Goal: Task Accomplishment & Management: Use online tool/utility

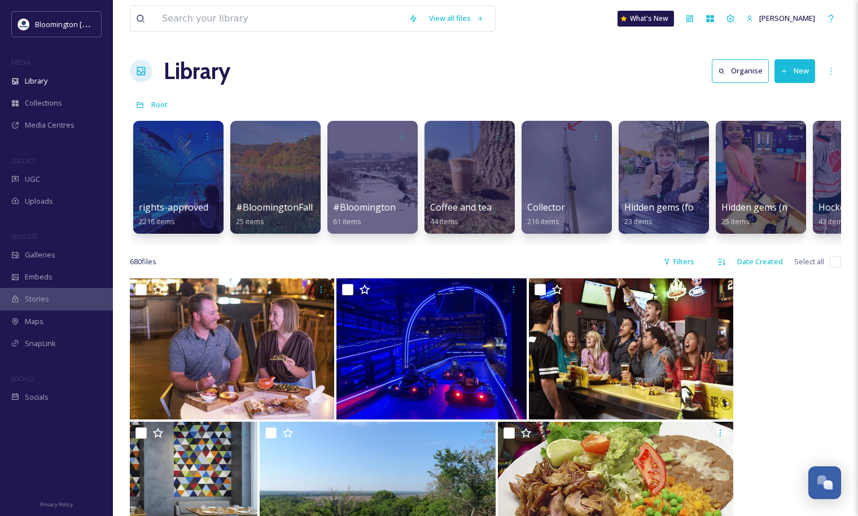
scroll to position [2964, 0]
click at [73, 118] on div "Media Centres" at bounding box center [56, 125] width 113 height 22
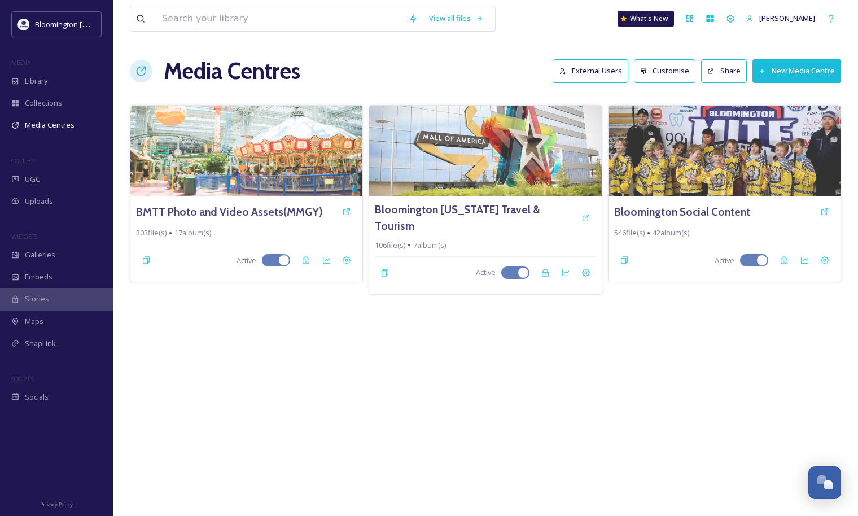
click at [574, 69] on button "External Users" at bounding box center [590, 70] width 76 height 23
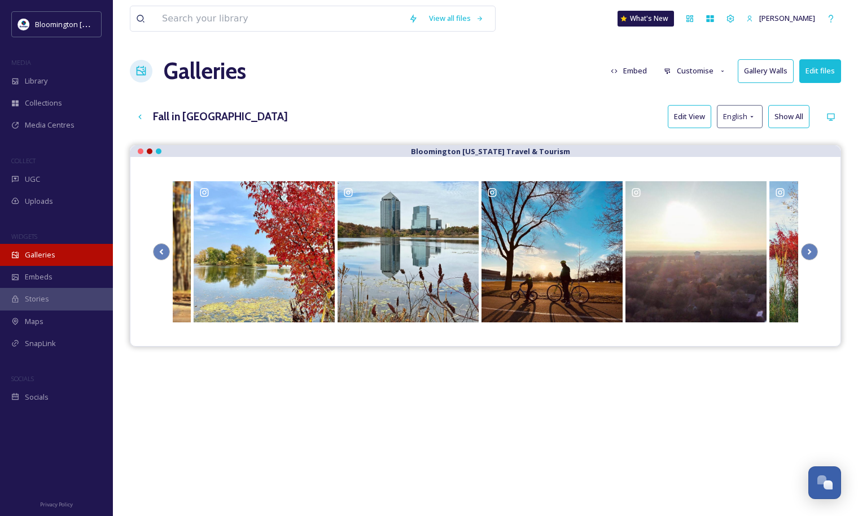
click at [52, 258] on span "Galleries" at bounding box center [40, 254] width 30 height 11
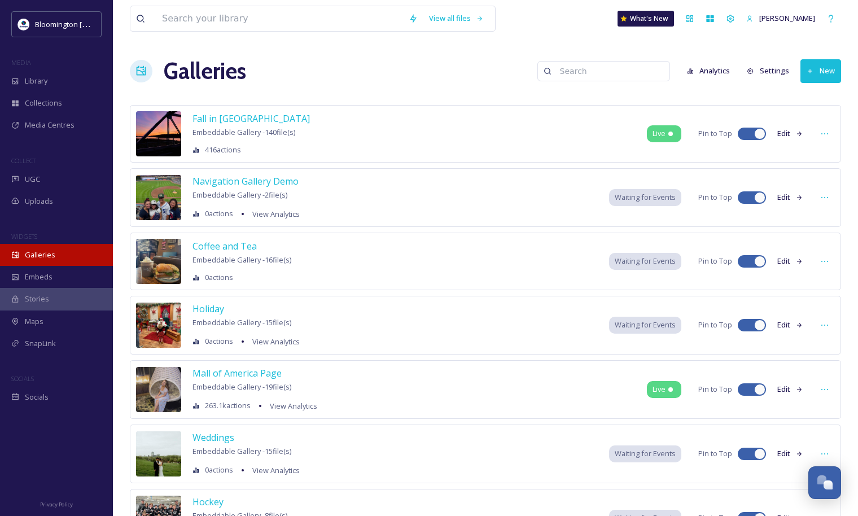
click at [56, 262] on div "Galleries" at bounding box center [56, 255] width 113 height 22
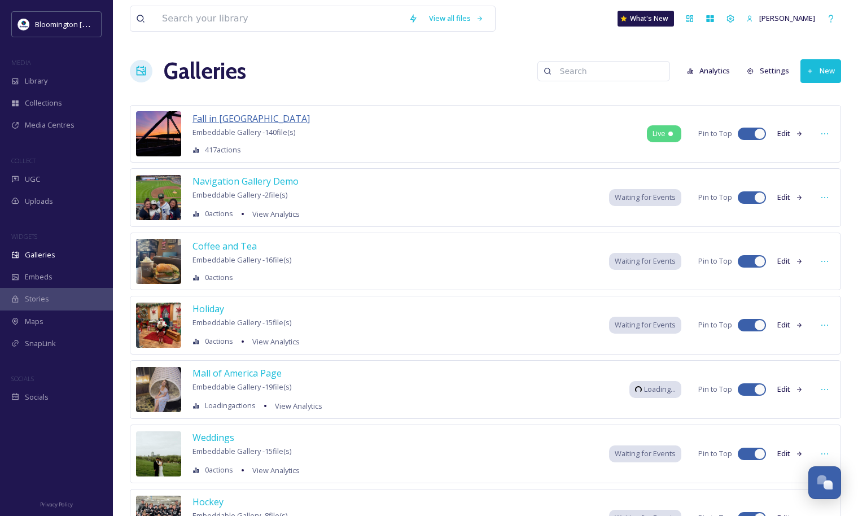
click at [253, 120] on span "Fall in Bloomington" at bounding box center [250, 118] width 117 height 12
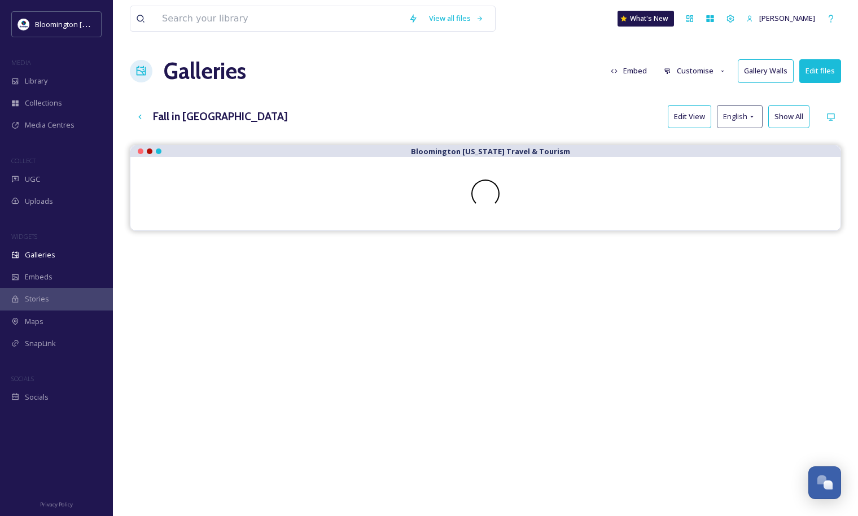
click at [700, 71] on button "Customise" at bounding box center [695, 71] width 74 height 22
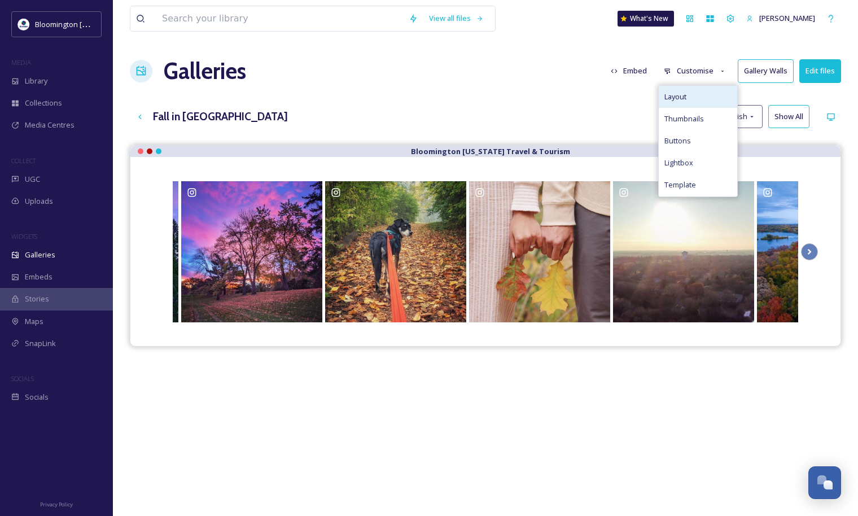
click at [672, 96] on span "Layout" at bounding box center [675, 96] width 22 height 11
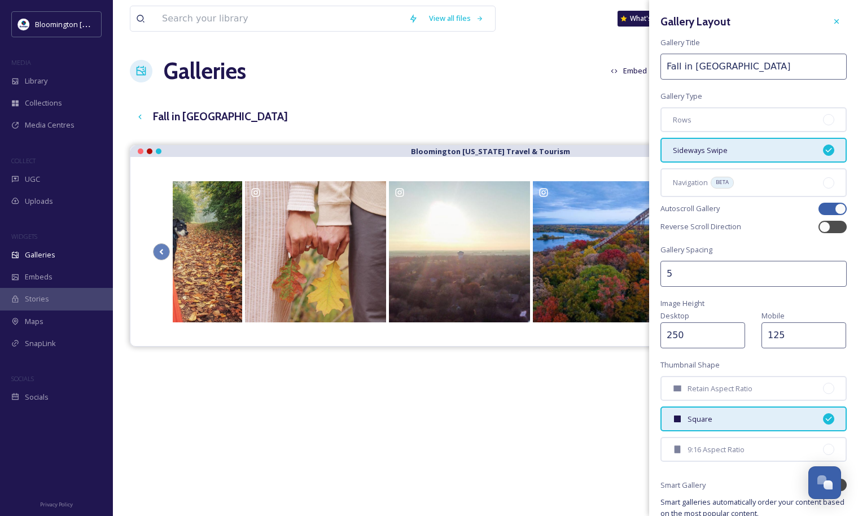
drag, startPoint x: 706, startPoint y: 336, endPoint x: 647, endPoint y: 335, distance: 58.7
click at [647, 335] on div "View all files What's New Olivia Holm Galleries Embed Customise Gallery Walls E…" at bounding box center [485, 339] width 745 height 678
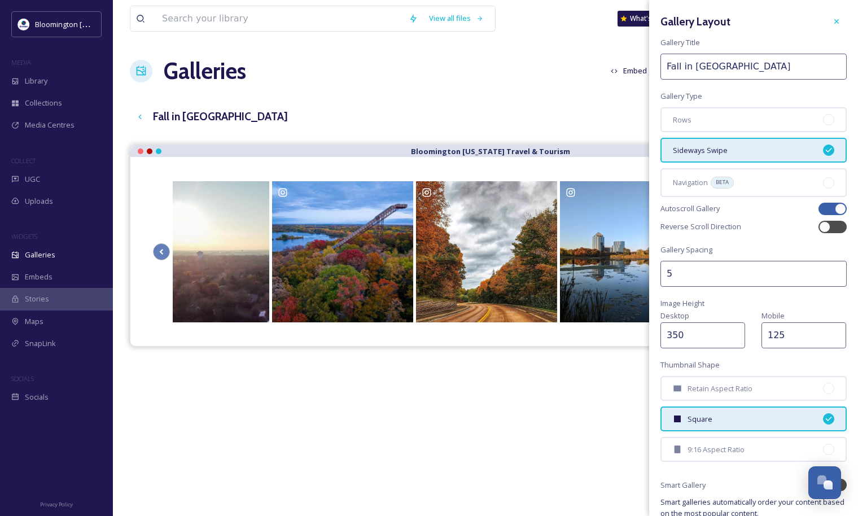
type input "350"
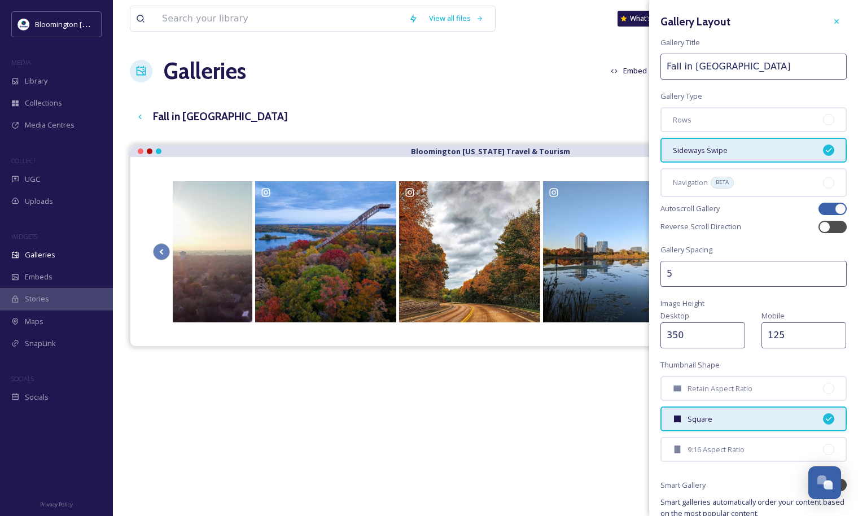
drag, startPoint x: 788, startPoint y: 333, endPoint x: 740, endPoint y: 332, distance: 48.0
click at [740, 332] on div "Desktop 350 Mobile 125" at bounding box center [753, 328] width 186 height 39
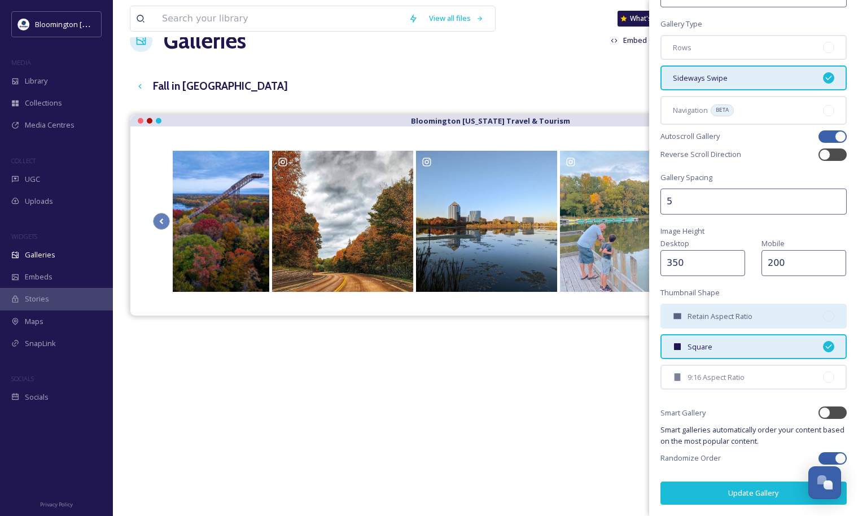
scroll to position [43, 0]
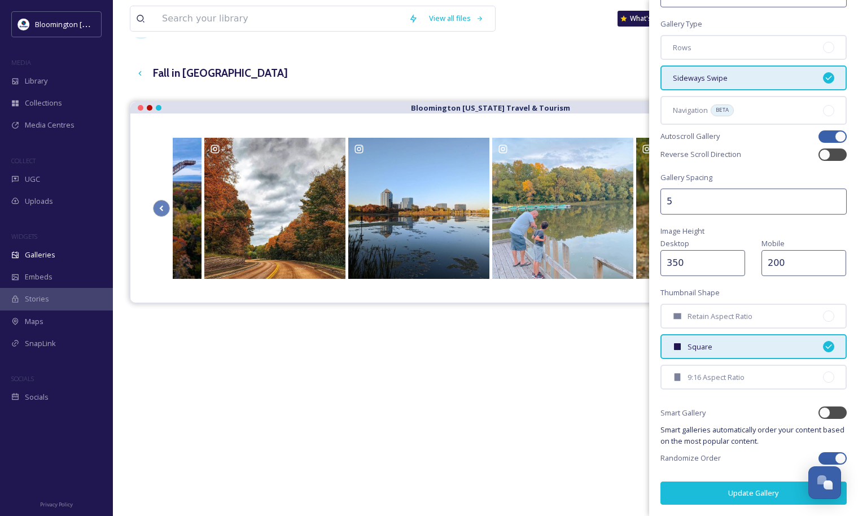
type input "200"
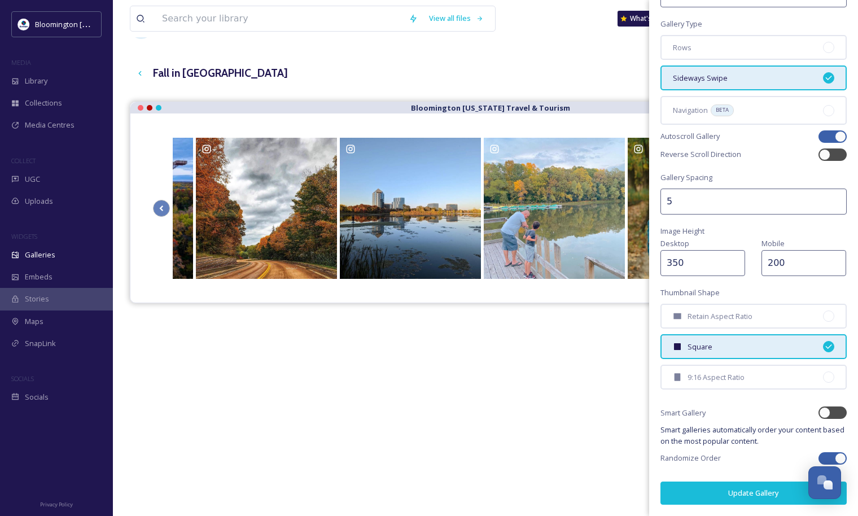
click at [750, 492] on button "Update Gallery" at bounding box center [753, 492] width 186 height 23
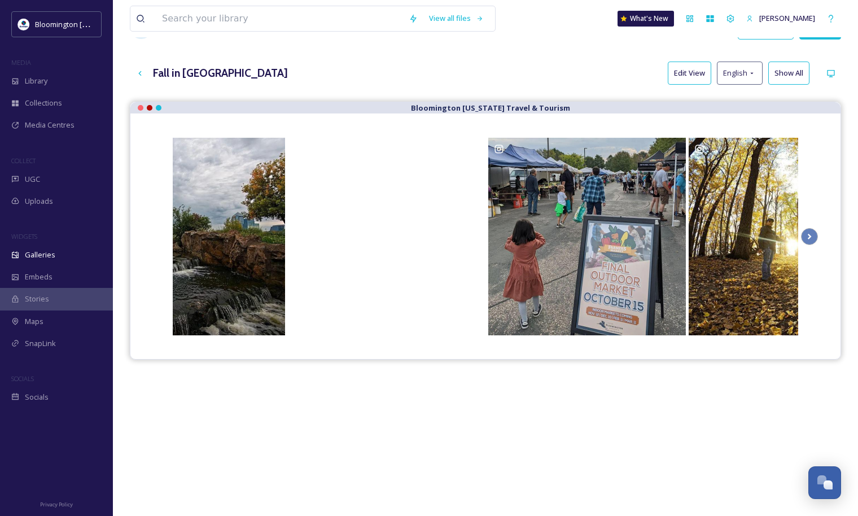
click at [682, 68] on button "Edit View" at bounding box center [688, 72] width 43 height 23
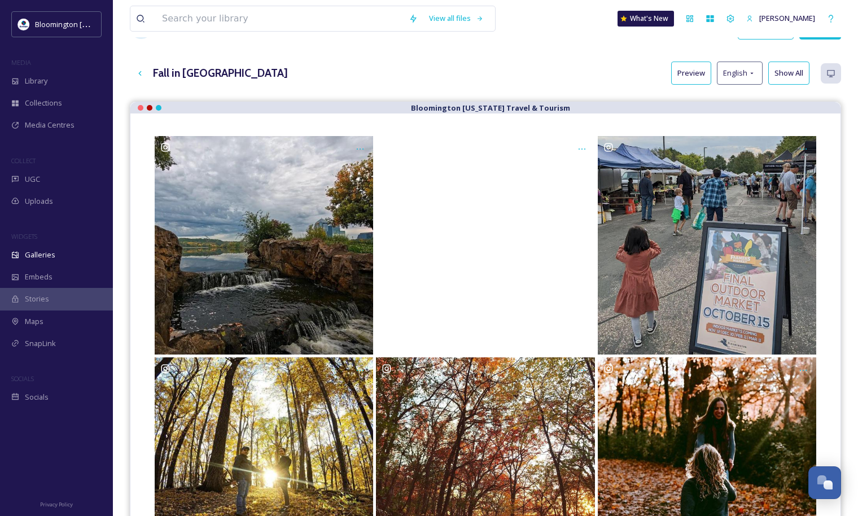
click at [684, 73] on button "Preview" at bounding box center [691, 72] width 40 height 23
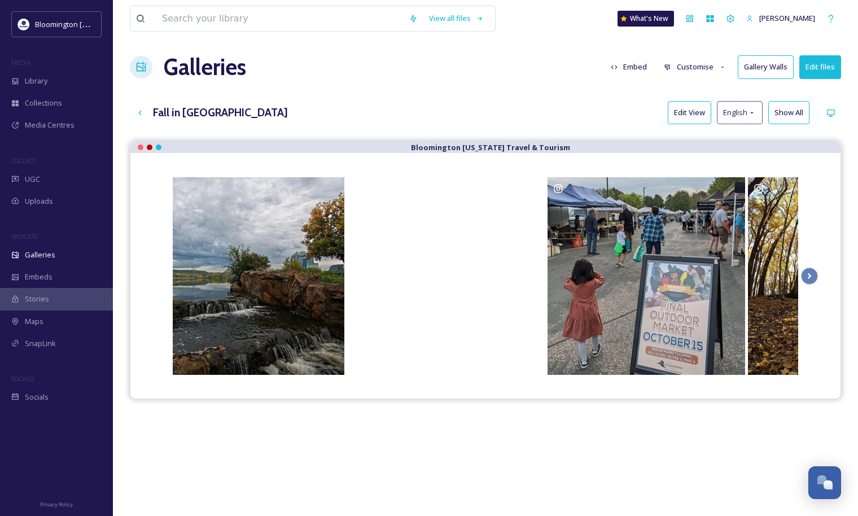
scroll to position [0, 0]
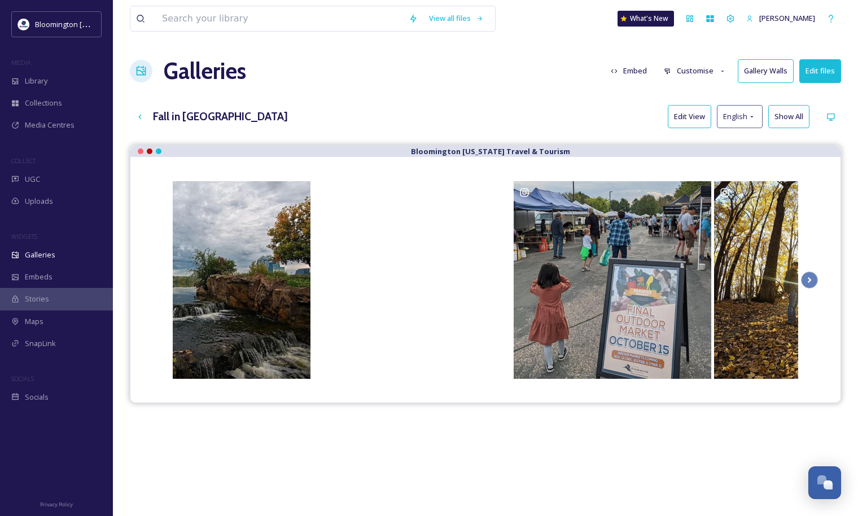
click at [695, 65] on button "Customise" at bounding box center [695, 71] width 74 height 22
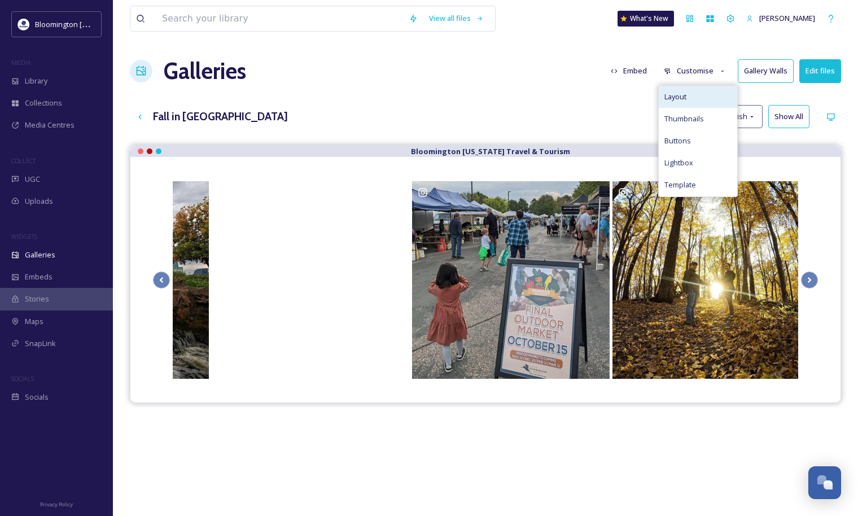
click at [699, 100] on div "Layout" at bounding box center [697, 97] width 78 height 22
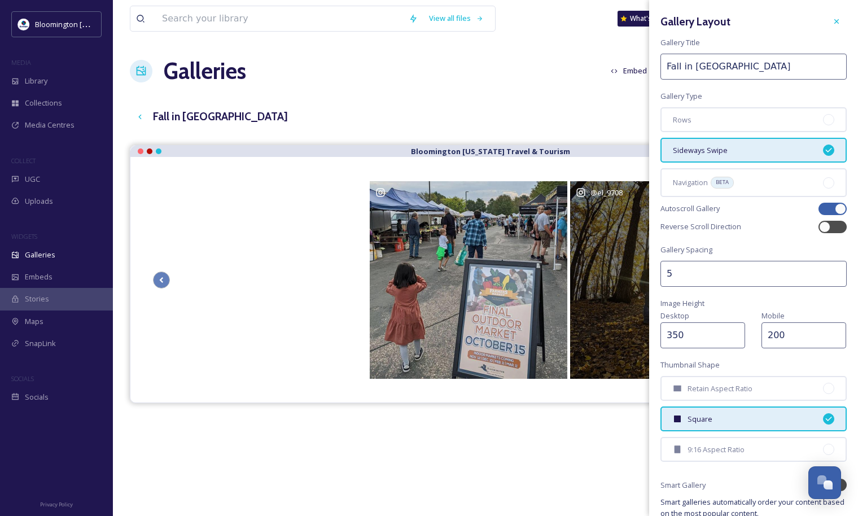
drag, startPoint x: 693, startPoint y: 339, endPoint x: 633, endPoint y: 331, distance: 61.0
click at [633, 331] on div "View all files What's New Olivia Holm Galleries Embed Customise Gallery Walls E…" at bounding box center [485, 339] width 745 height 678
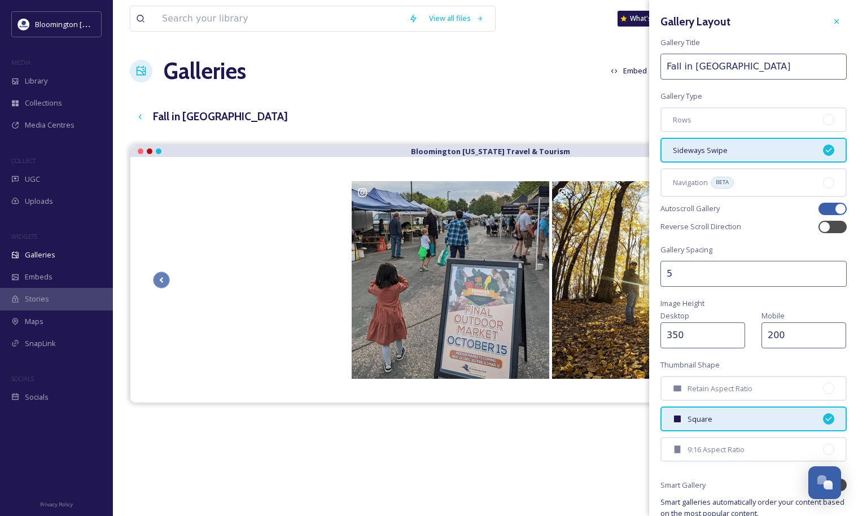
click at [671, 334] on input "350" at bounding box center [702, 335] width 85 height 26
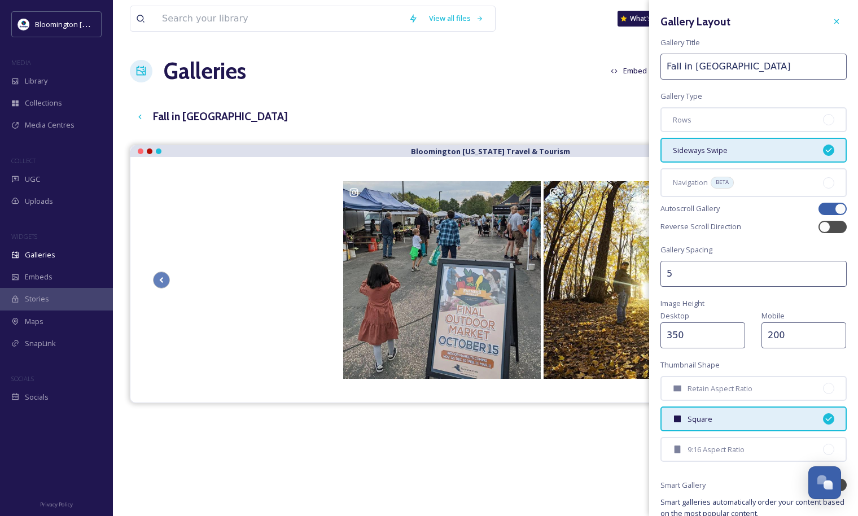
click at [671, 334] on input "350" at bounding box center [702, 335] width 85 height 26
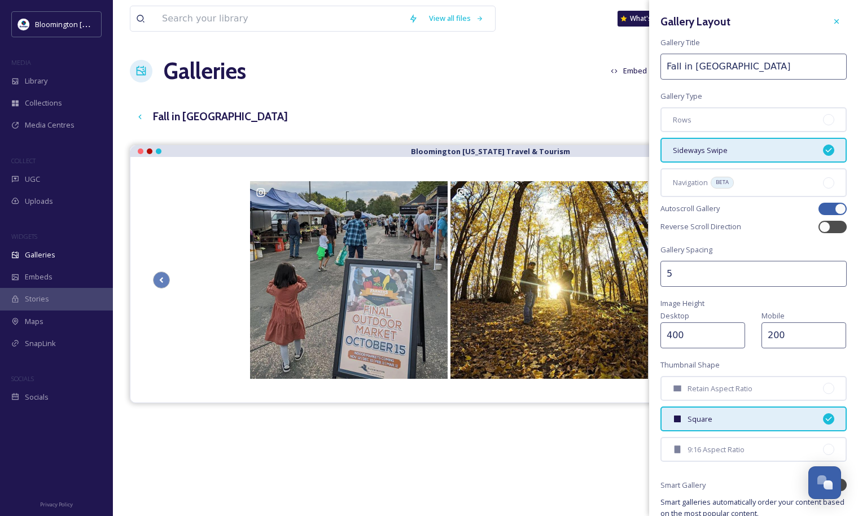
type input "400"
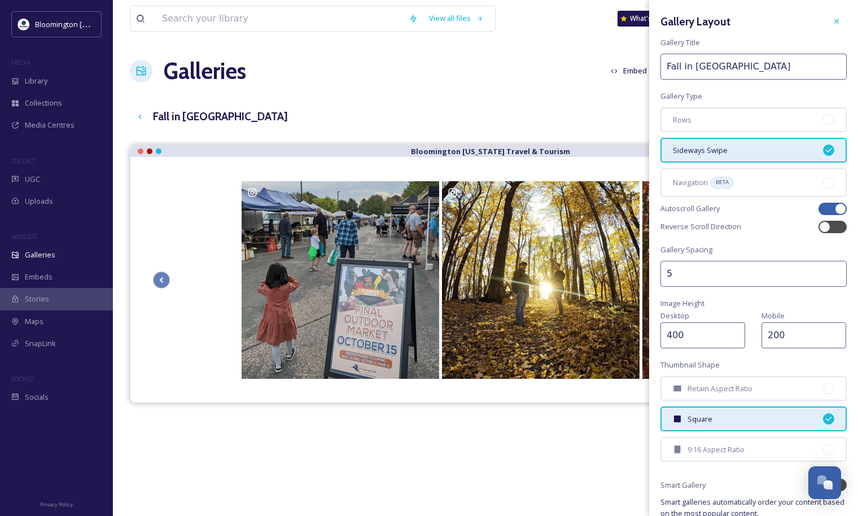
click at [833, 297] on div "Gallery Layout Gallery Title Fall in Bloomington Gallery Type Rows Sideways Swi…" at bounding box center [753, 294] width 209 height 588
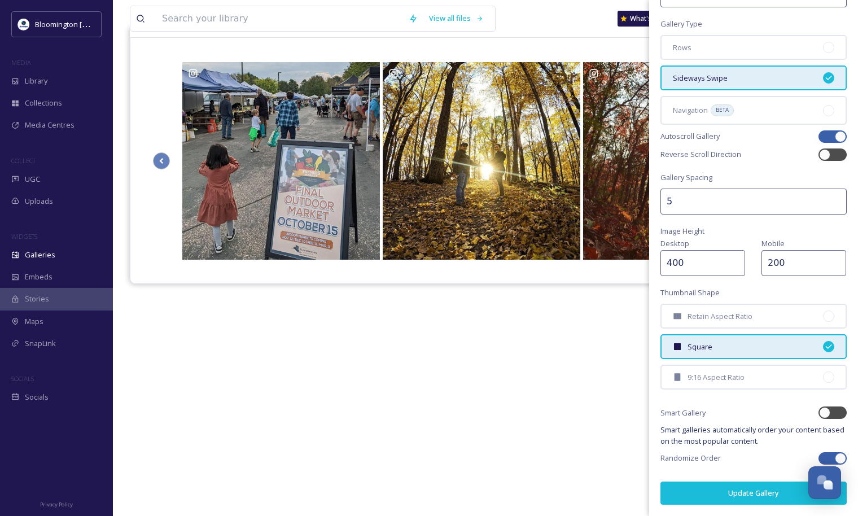
scroll to position [124, 0]
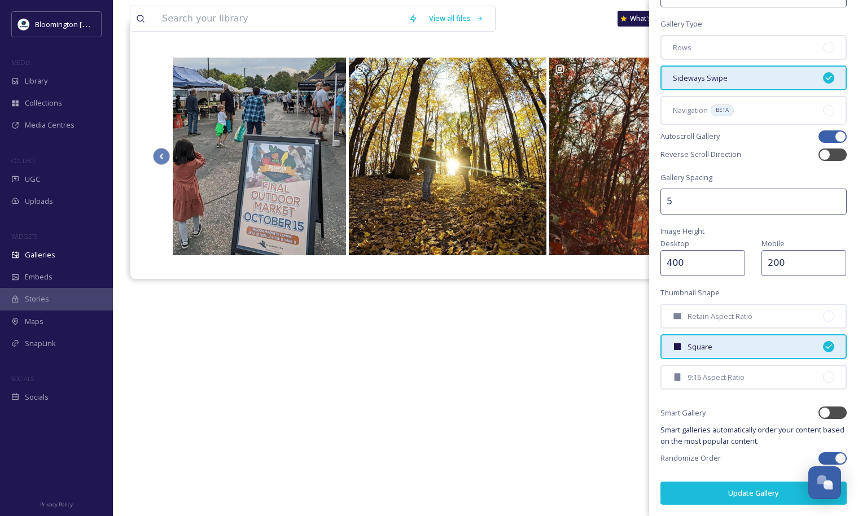
click at [751, 493] on button "Update Gallery" at bounding box center [753, 492] width 186 height 23
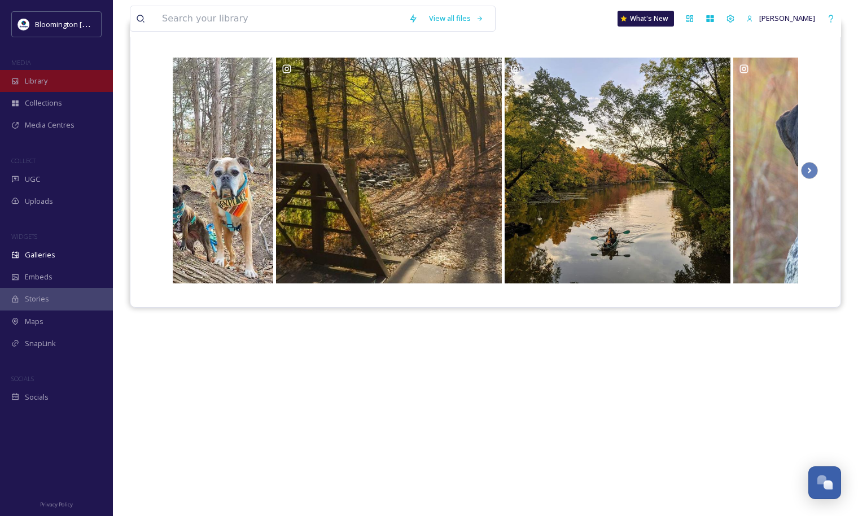
click at [54, 88] on div "Library" at bounding box center [56, 81] width 113 height 22
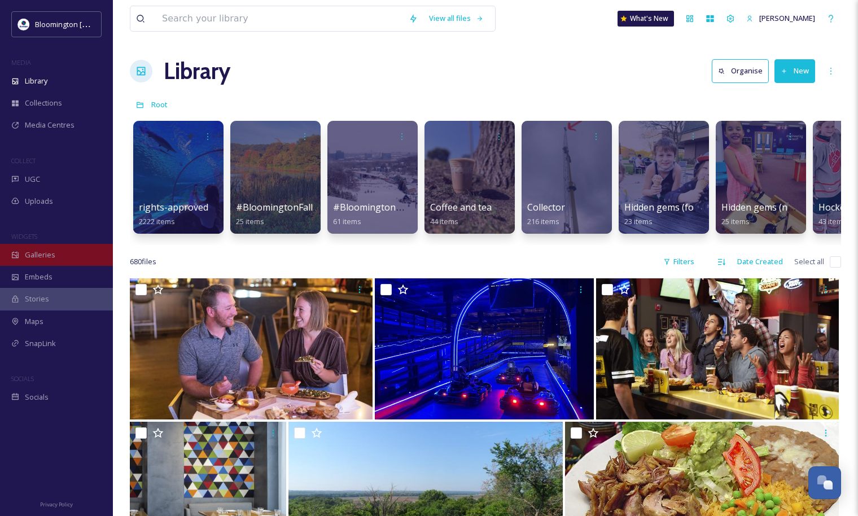
click at [46, 258] on span "Galleries" at bounding box center [40, 254] width 30 height 11
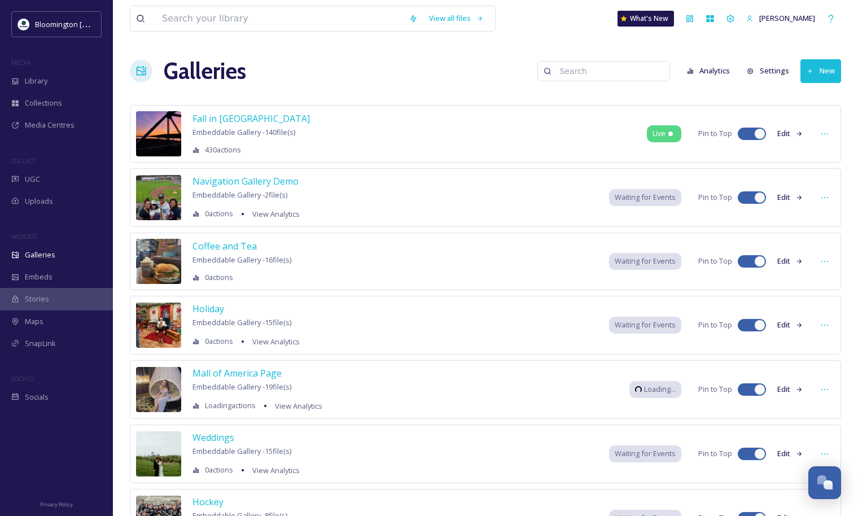
click at [197, 150] on icon at bounding box center [196, 150] width 6 height 5
click at [218, 151] on span "430 actions" at bounding box center [223, 149] width 36 height 11
click at [243, 118] on span "Fall in Bloomington" at bounding box center [250, 118] width 117 height 12
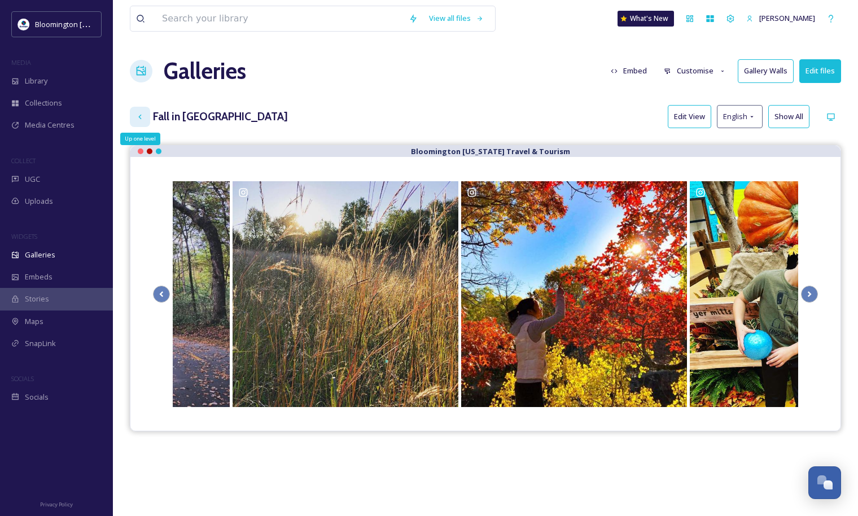
click at [139, 112] on icon at bounding box center [139, 116] width 9 height 9
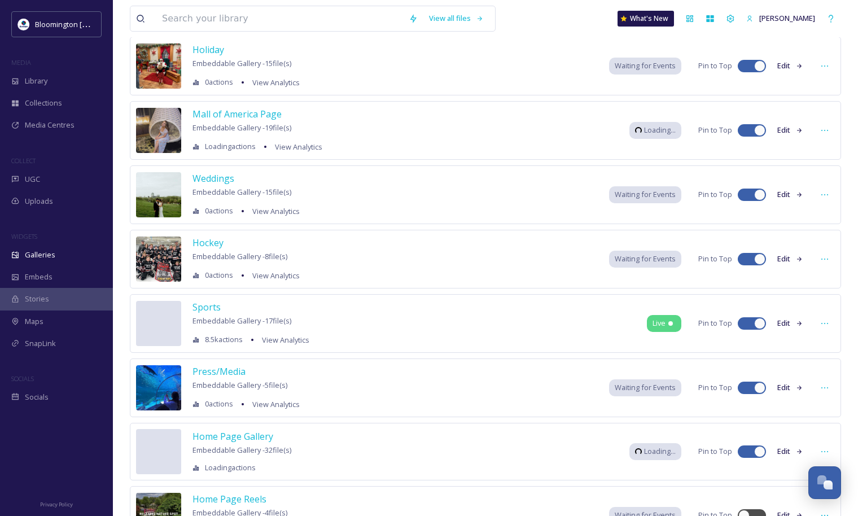
scroll to position [268, 0]
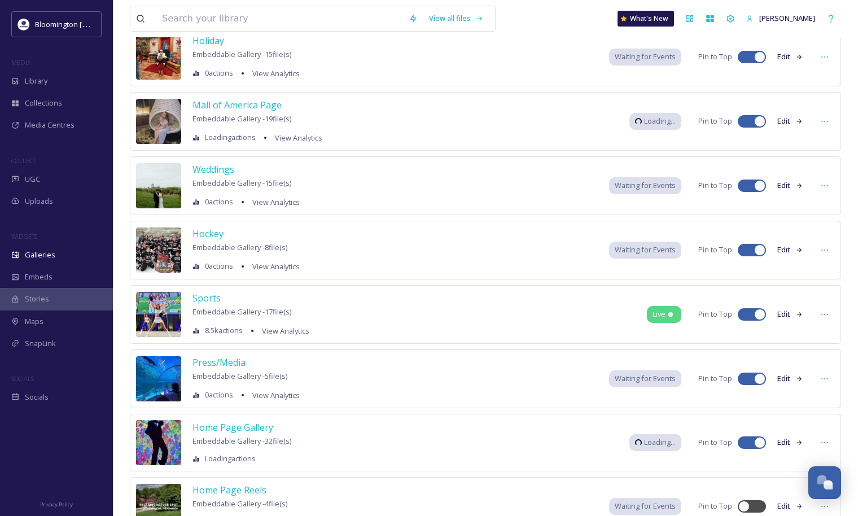
click at [217, 331] on span "8.5k actions" at bounding box center [224, 330] width 38 height 11
click at [195, 330] on icon at bounding box center [195, 330] width 7 height 7
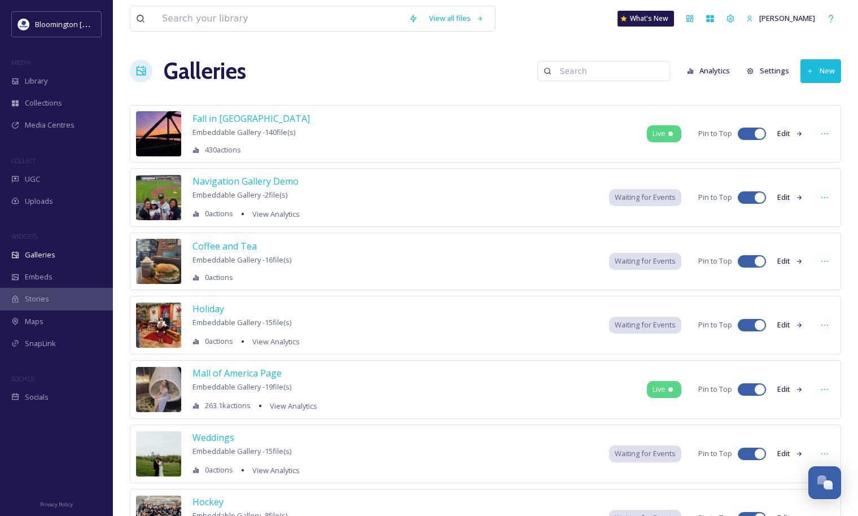
click at [718, 71] on button "Analytics" at bounding box center [708, 71] width 55 height 22
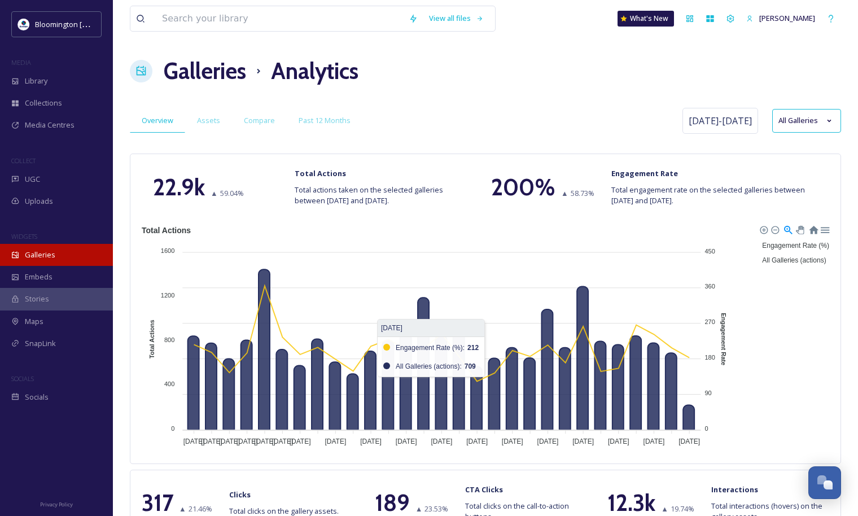
click at [41, 260] on div "Galleries" at bounding box center [56, 255] width 113 height 22
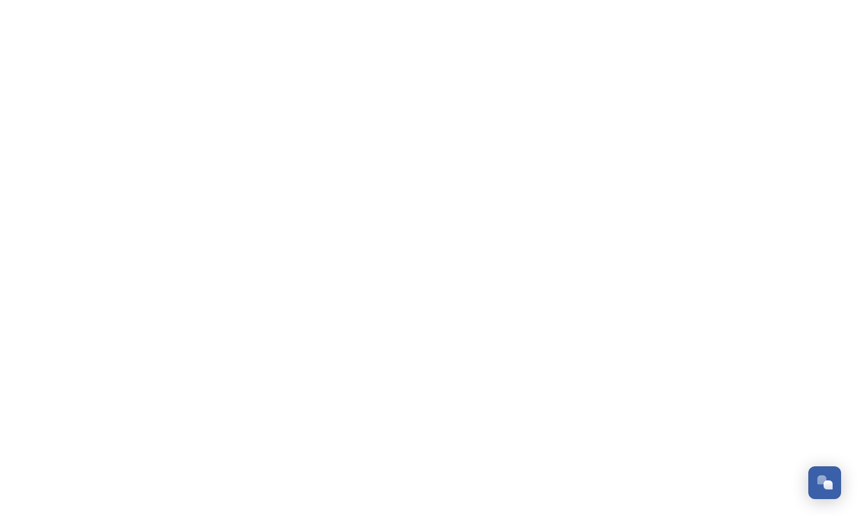
scroll to position [2986, 0]
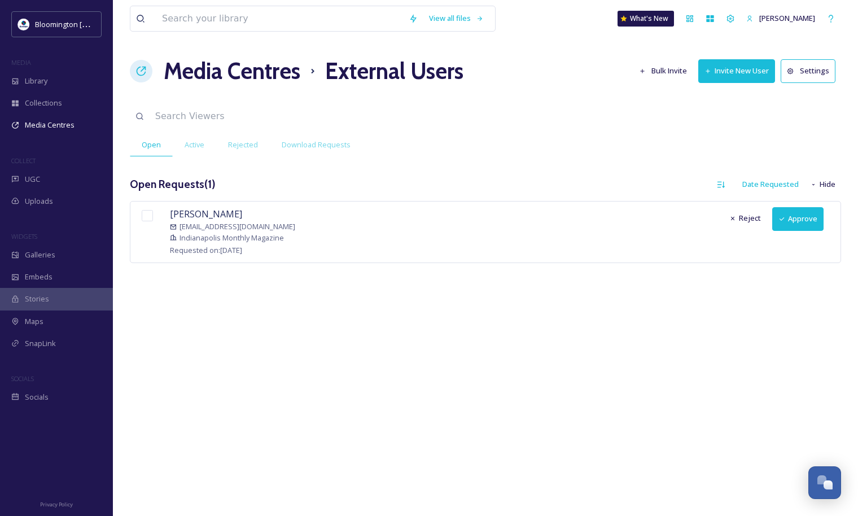
drag, startPoint x: 311, startPoint y: 226, endPoint x: 181, endPoint y: 225, distance: 129.8
click at [181, 225] on span "mbroderson@indianapolismonthly.com" at bounding box center [237, 226] width 116 height 11
copy span "mbroderson@indianapolismonthly.com"
